Goal: Use online tool/utility: Use online tool/utility

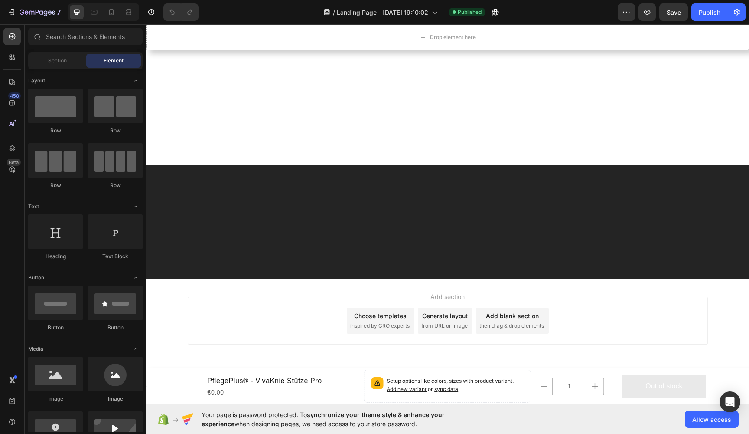
scroll to position [5412, 0]
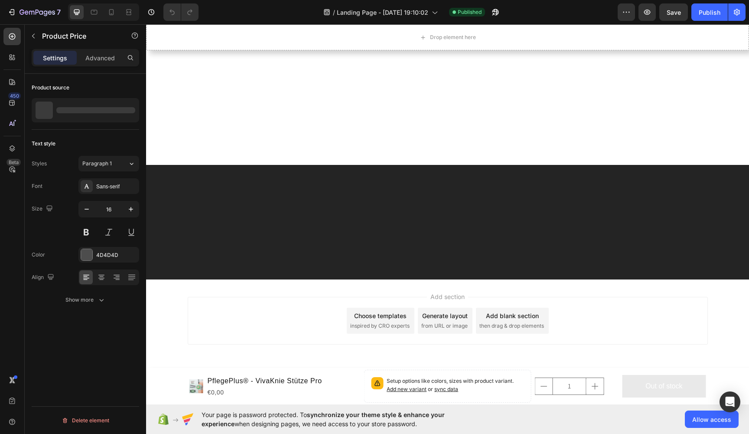
click at [741, 10] on icon "button" at bounding box center [737, 12] width 9 height 9
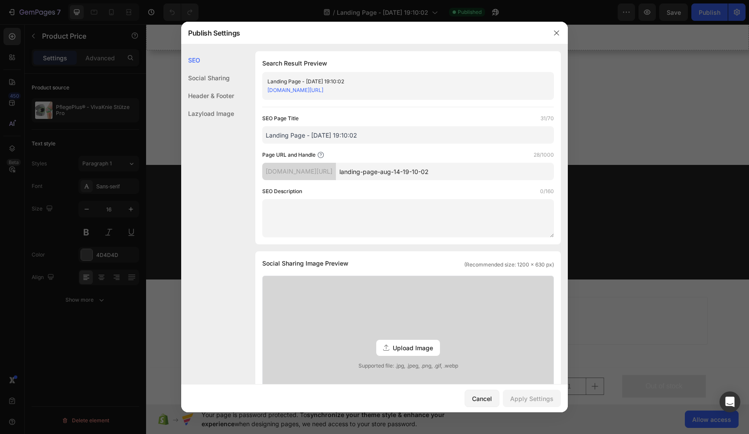
click at [698, 67] on div at bounding box center [374, 217] width 749 height 434
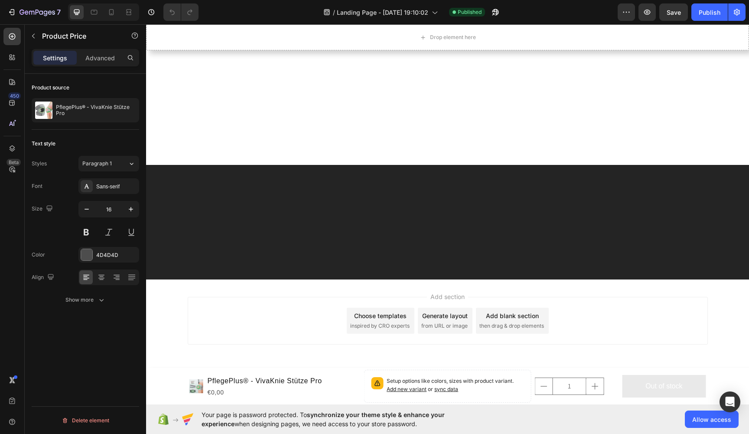
scroll to position [5362, 0]
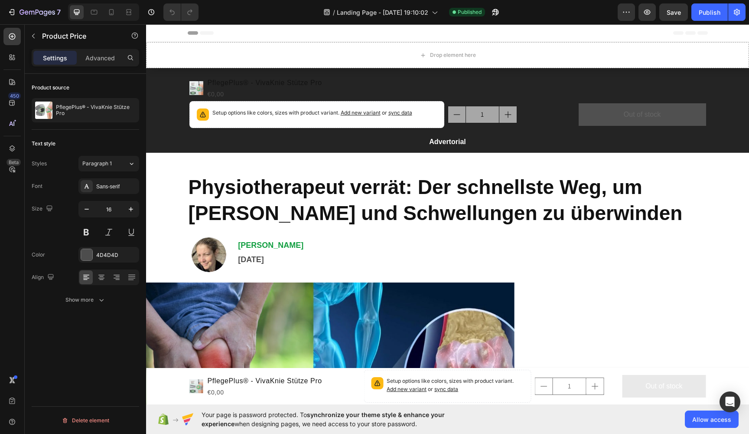
scroll to position [0, 0]
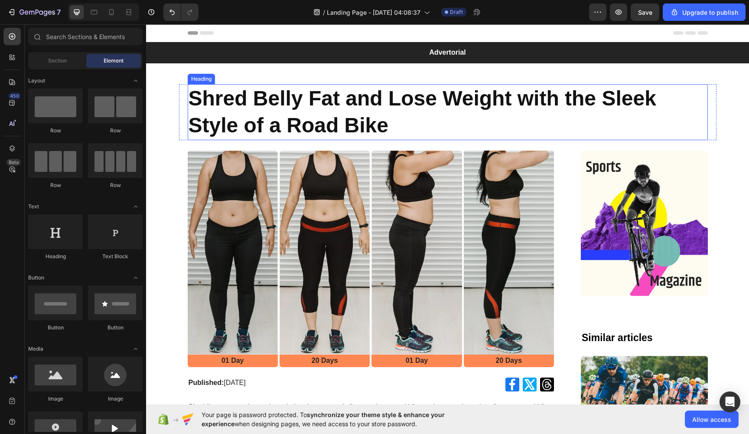
click at [390, 124] on h1 "Shred Belly Fat and Lose Weight with the Sleek Style of a Road Bike" at bounding box center [448, 112] width 520 height 56
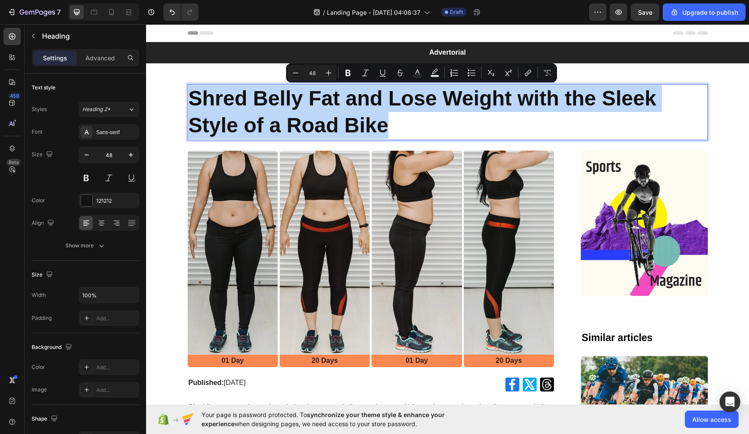
drag, startPoint x: 387, startPoint y: 124, endPoint x: 188, endPoint y: 91, distance: 201.8
click at [189, 91] on p "Shred Belly Fat and Lose Weight with the Sleek Style of a Road Bike" at bounding box center [448, 112] width 519 height 54
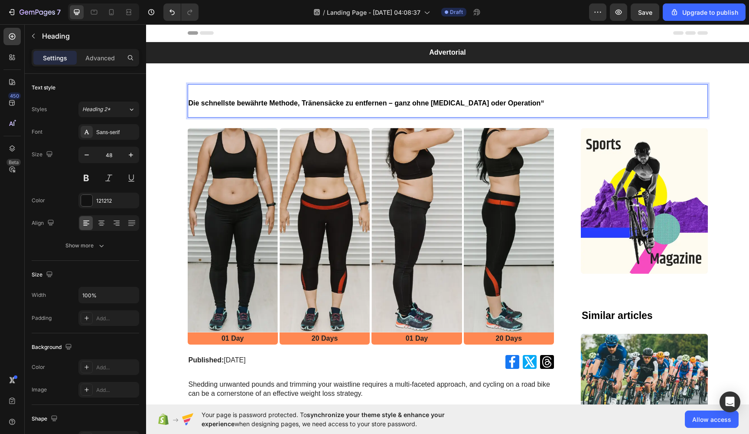
click at [230, 102] on span "Die schnellste bewährte Methode, Tränensäcke zu entfernen – ganz ohne Botox ode…" at bounding box center [367, 102] width 356 height 7
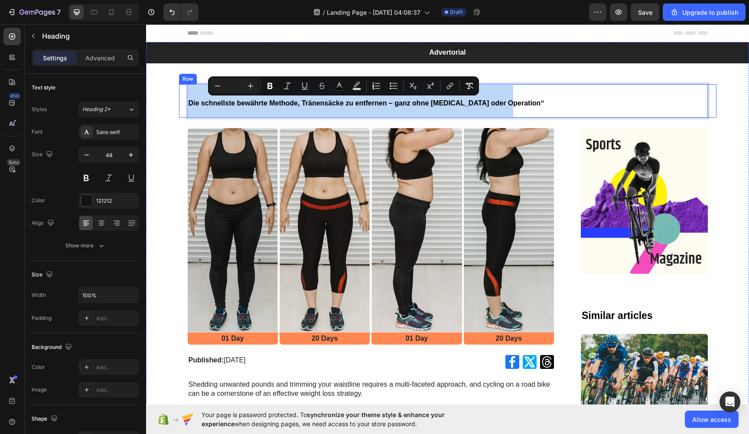
drag, startPoint x: 506, startPoint y: 100, endPoint x: 182, endPoint y: 98, distance: 324.8
click at [182, 98] on div "Die schnellste bewährte Methode, Tränensäcke zu entfernen – ganz ohne Botox ode…" at bounding box center [448, 100] width 538 height 33
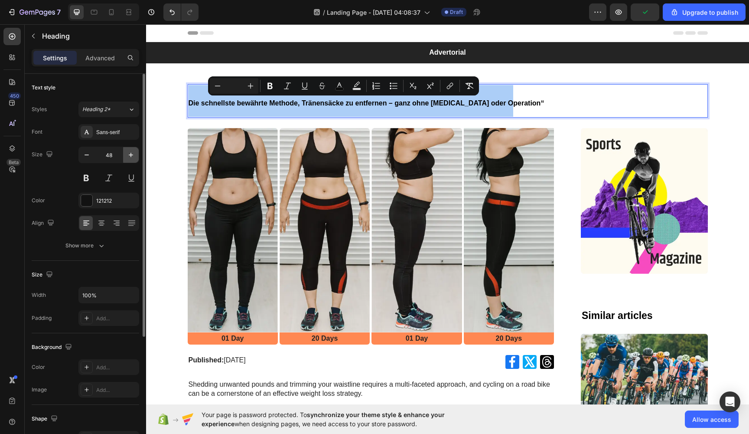
click at [134, 157] on icon "button" at bounding box center [131, 154] width 9 height 9
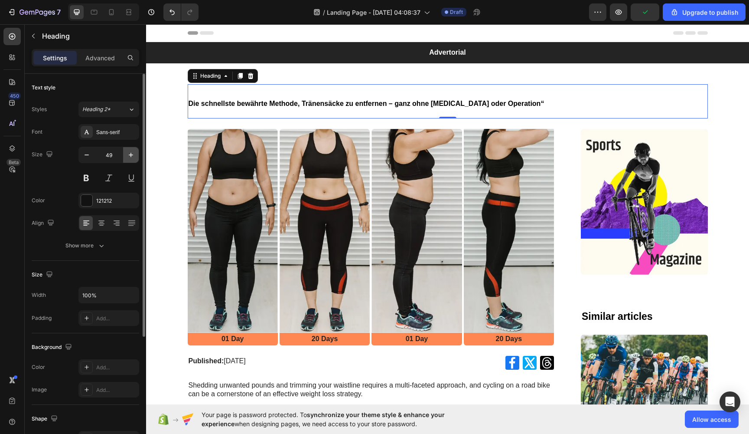
click at [134, 157] on icon "button" at bounding box center [131, 154] width 9 height 9
type input "50"
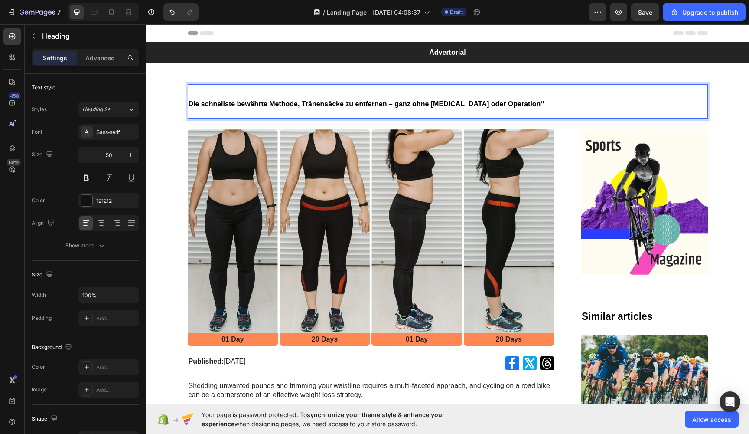
click at [305, 108] on p "Die schnellste bewährte Methode, Tränensäcke zu entfernen – ganz ohne Botox ode…" at bounding box center [448, 101] width 519 height 33
click at [298, 104] on span "Die schnellste bewährte Methode, Tränensäcke zu entfernen – ganz ohne Botox ode…" at bounding box center [367, 103] width 356 height 7
click at [512, 104] on p "Die schnellste bewährte Methode, Tränensäcke zu entfernen – ganz ohne Botox ode…" at bounding box center [448, 101] width 519 height 33
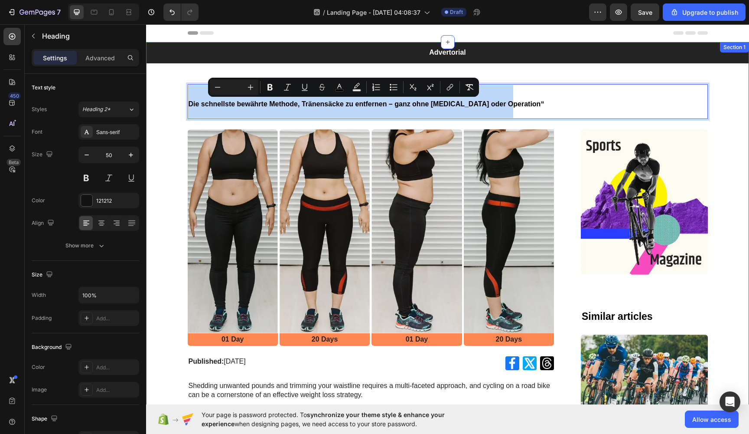
drag, startPoint x: 507, startPoint y: 101, endPoint x: 175, endPoint y: 97, distance: 332.2
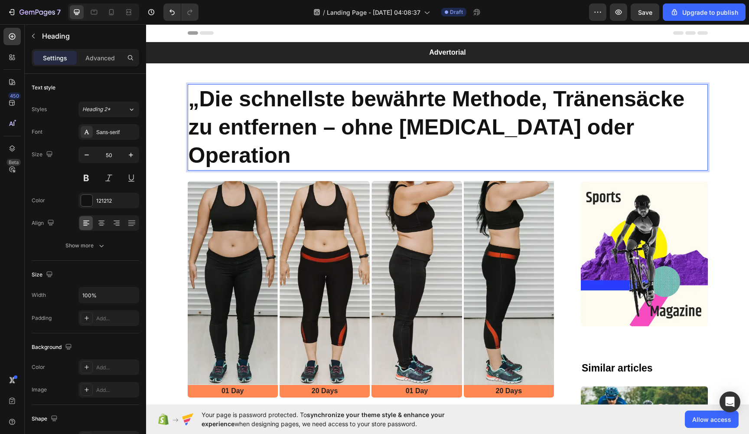
click at [196, 95] on p "„Die schnellste bewährte Methode, Tränensäcke zu entfernen – ohne Botox oder Op…" at bounding box center [448, 127] width 519 height 85
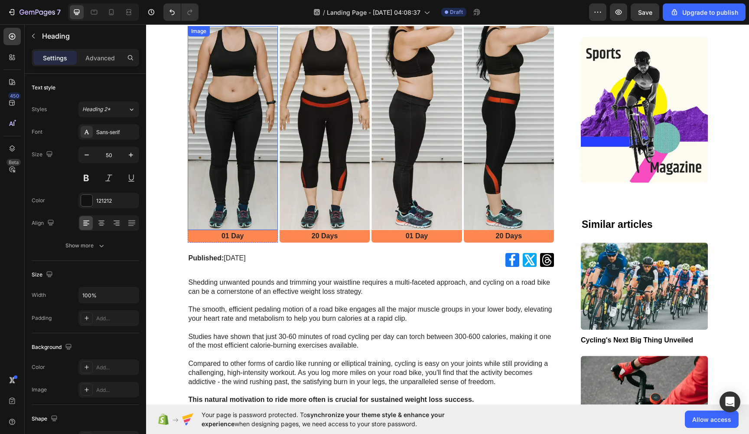
scroll to position [162, 0]
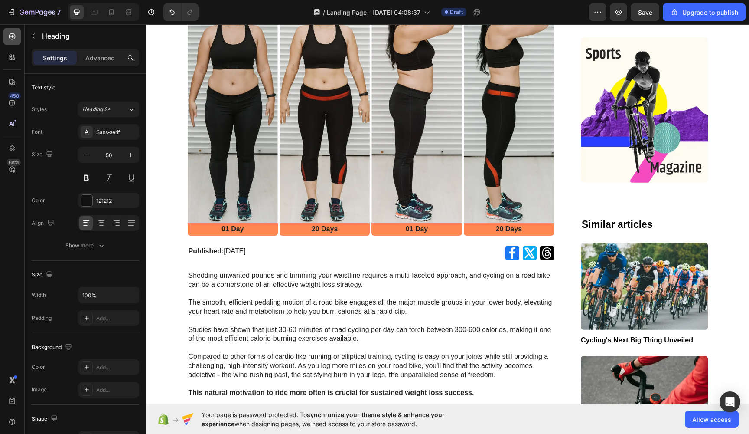
click at [14, 37] on icon at bounding box center [12, 36] width 9 height 9
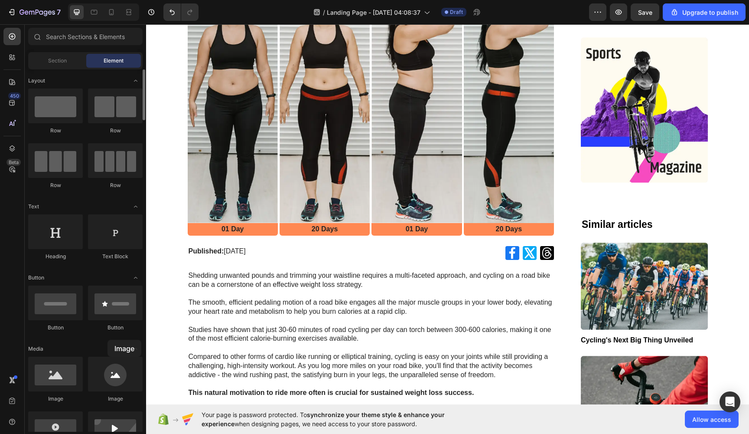
scroll to position [189, 0]
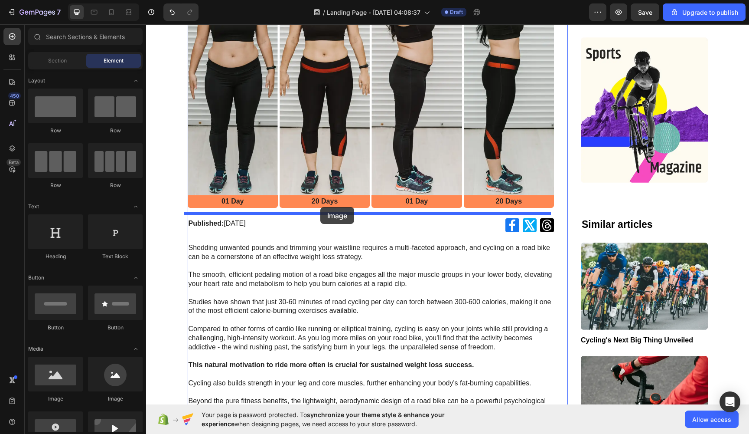
drag, startPoint x: 196, startPoint y: 397, endPoint x: 320, endPoint y: 207, distance: 227.3
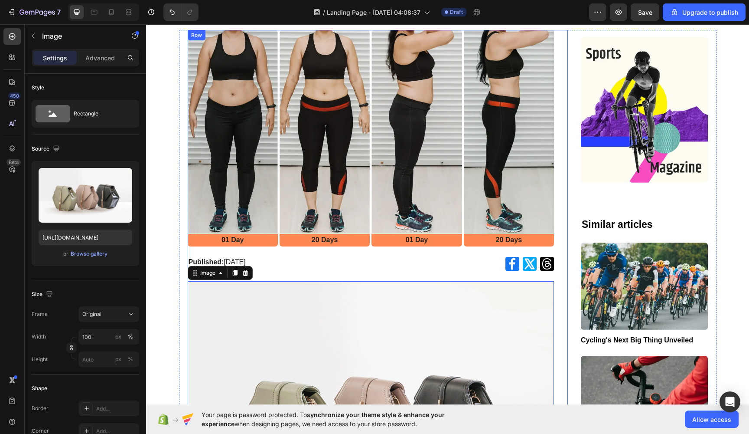
scroll to position [141, 0]
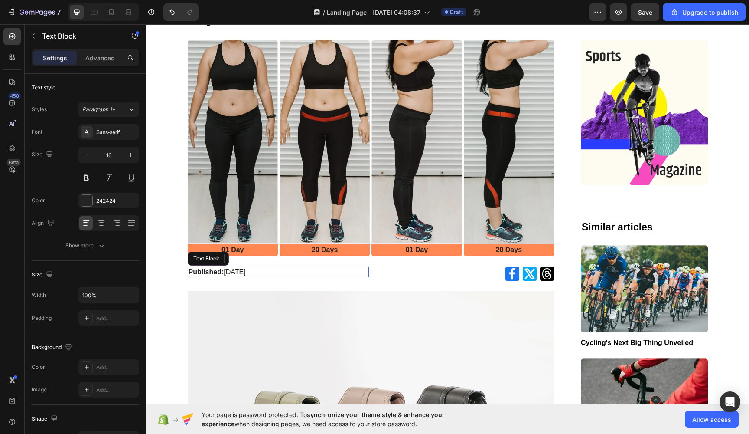
click at [298, 268] on p "Published: Monday, June 24, 2024" at bounding box center [279, 272] width 180 height 9
click at [300, 268] on p "Published: Monday, June 24, 2024" at bounding box center [279, 272] width 180 height 9
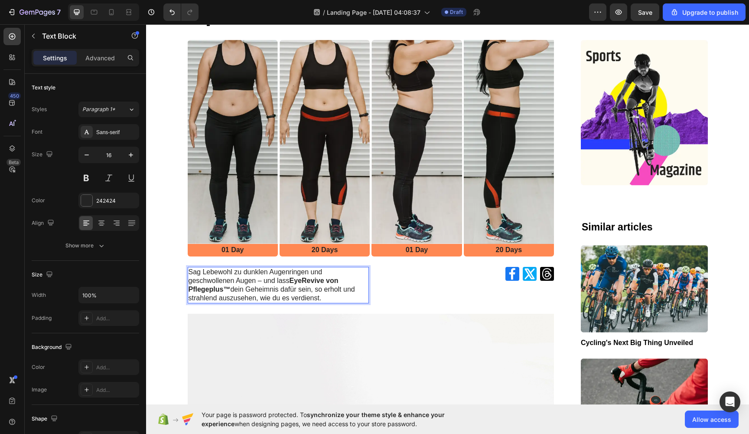
click at [300, 268] on p "Sag Lebewohl zu dunklen Augenringen und geschwollenen Augen – und lass EyeReviv…" at bounding box center [279, 285] width 180 height 35
drag, startPoint x: 365, startPoint y: 273, endPoint x: 383, endPoint y: 268, distance: 18.9
click at [383, 268] on div "Sag Lebewohl zu dunklen Augenringen und geschwollenen Augen – und lass EyeReviv…" at bounding box center [371, 285] width 367 height 36
click at [366, 267] on div "Sag Lebewohl zu dunklen Augenringen und geschwollenen Augen – und lass EyeReviv…" at bounding box center [279, 285] width 182 height 36
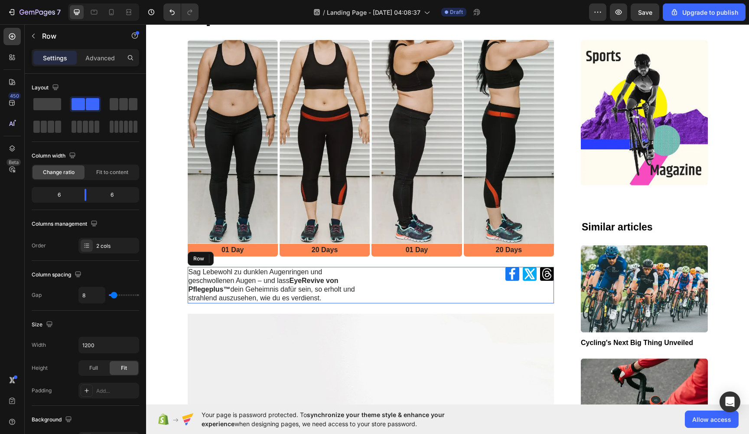
click at [430, 267] on div "Icon Icon Icon Row" at bounding box center [463, 285] width 182 height 36
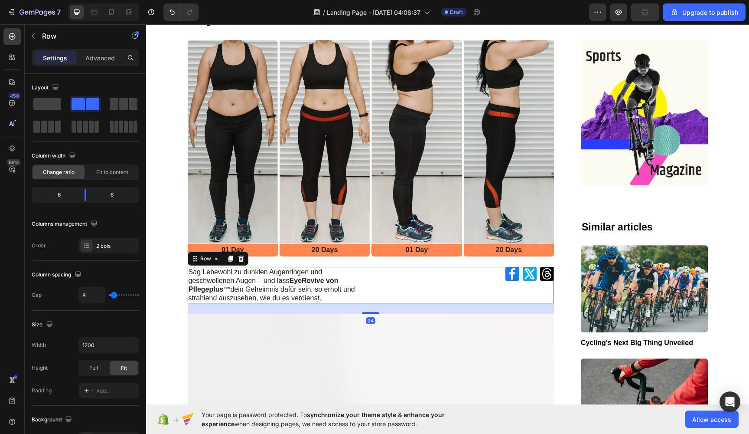
click at [430, 267] on div "Icon Icon Icon Row" at bounding box center [463, 285] width 182 height 36
click at [484, 267] on div "Icon Icon Icon Row" at bounding box center [463, 285] width 182 height 36
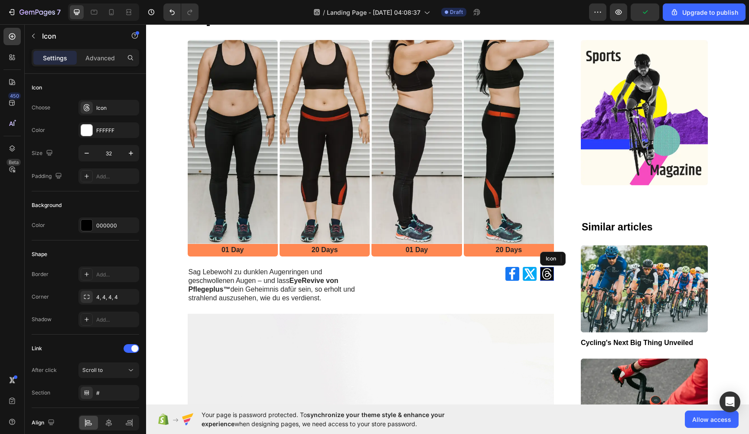
click at [540, 267] on icon at bounding box center [547, 274] width 14 height 14
click at [592, 255] on icon at bounding box center [594, 258] width 6 height 6
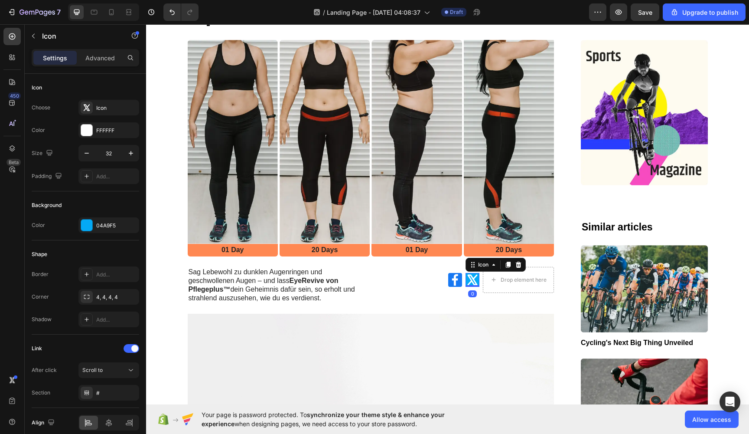
click at [466, 273] on icon at bounding box center [473, 280] width 14 height 14
click at [517, 261] on icon at bounding box center [518, 264] width 7 height 7
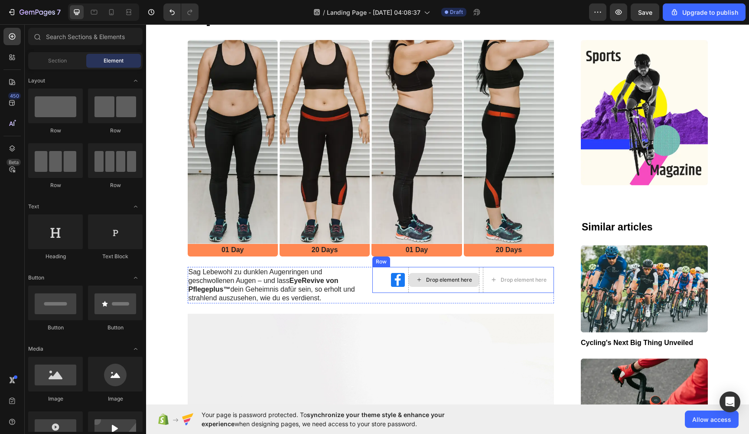
click at [460, 273] on div "Drop element here" at bounding box center [444, 280] width 70 height 14
click at [434, 267] on div "Drop element here" at bounding box center [443, 280] width 71 height 26
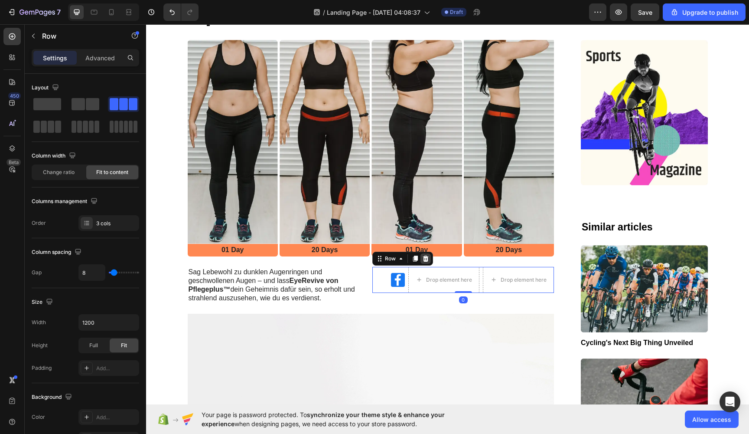
click at [424, 255] on icon at bounding box center [425, 258] width 7 height 7
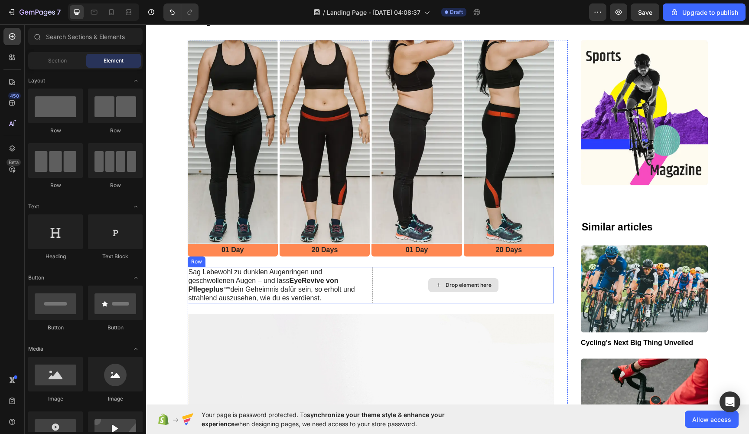
click at [437, 278] on div "Drop element here" at bounding box center [463, 285] width 70 height 14
click at [372, 267] on div "Drop element here" at bounding box center [463, 285] width 182 height 36
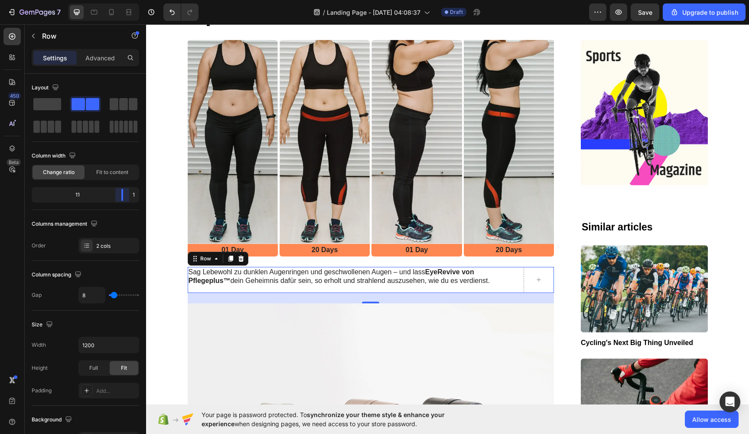
drag, startPoint x: 88, startPoint y: 194, endPoint x: 132, endPoint y: 190, distance: 44.9
click at [132, 0] on body "7 / Landing Page - Aug 27, 04:08:37 Draft Preview Save Upgrade to publish 450 B…" at bounding box center [374, 0] width 749 height 0
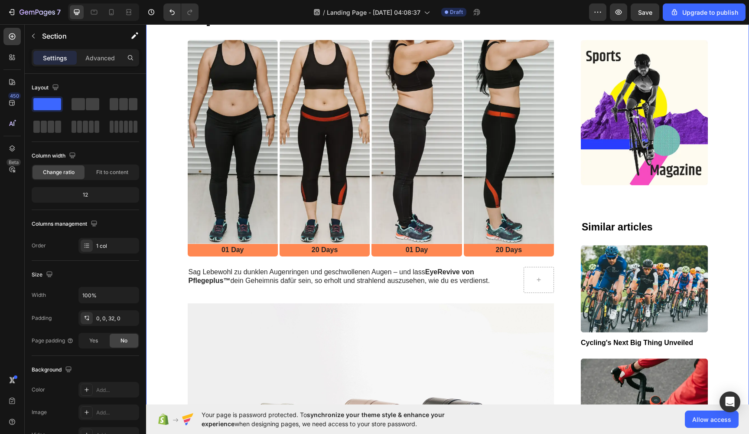
click at [224, 268] on strong "EyeRevive von Pflegeplus™" at bounding box center [332, 276] width 286 height 16
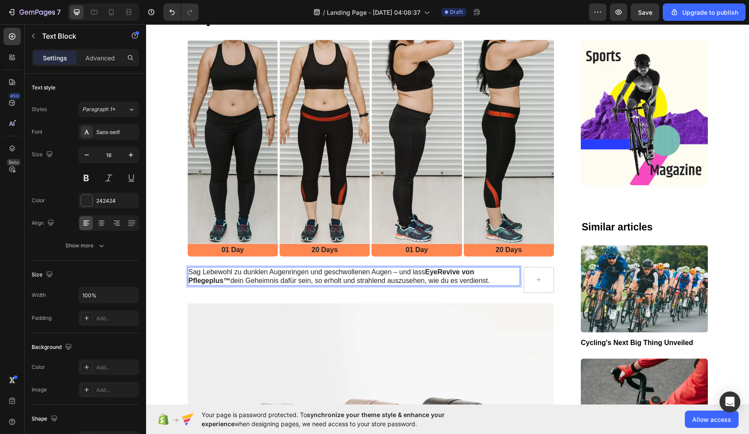
click at [226, 268] on strong "EyeRevive von Pflegeplus™" at bounding box center [332, 276] width 286 height 16
